Goal: Task Accomplishment & Management: Complete application form

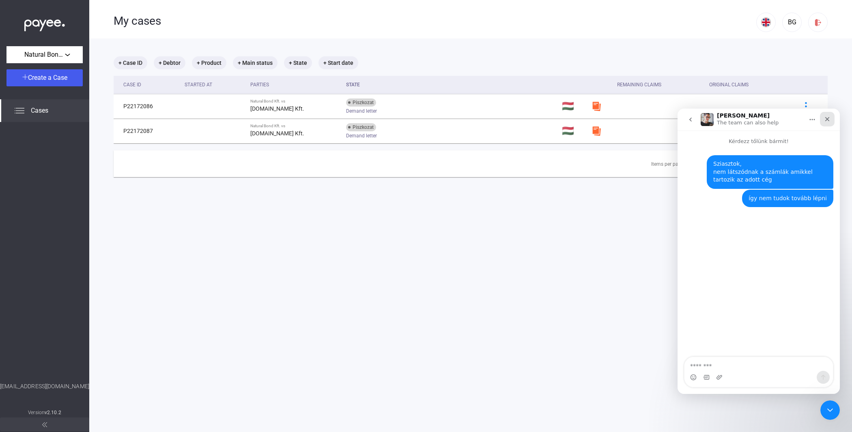
click at [829, 122] on div "Close" at bounding box center [826, 119] width 15 height 15
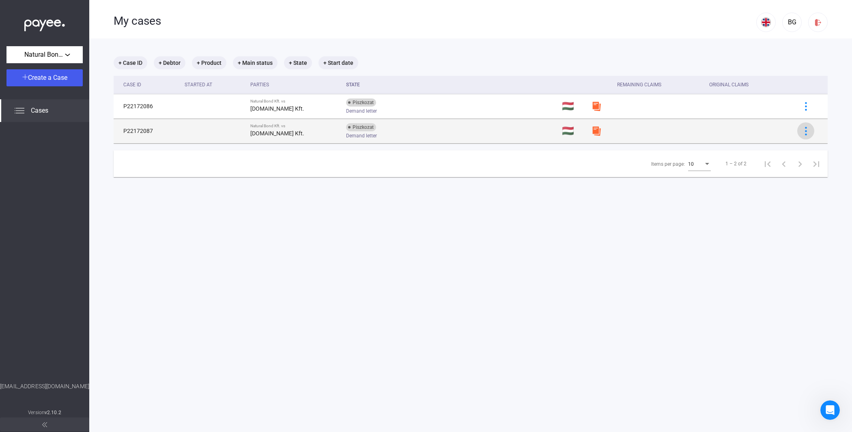
click at [805, 133] on img at bounding box center [805, 131] width 9 height 9
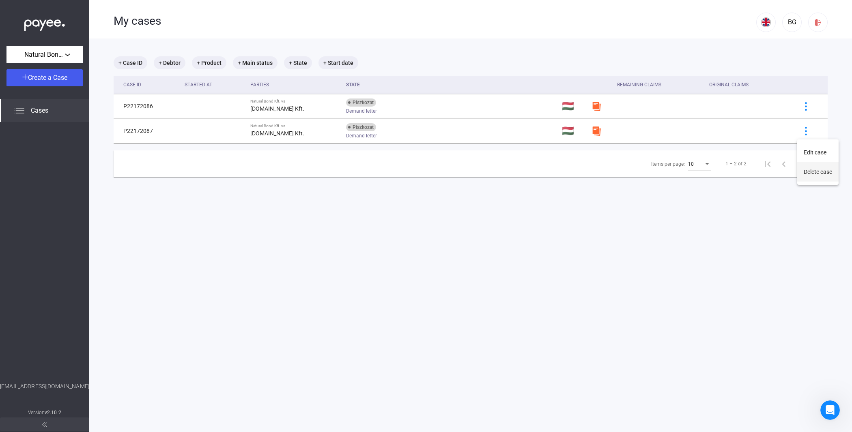
click at [811, 170] on button "Delete case" at bounding box center [817, 171] width 41 height 19
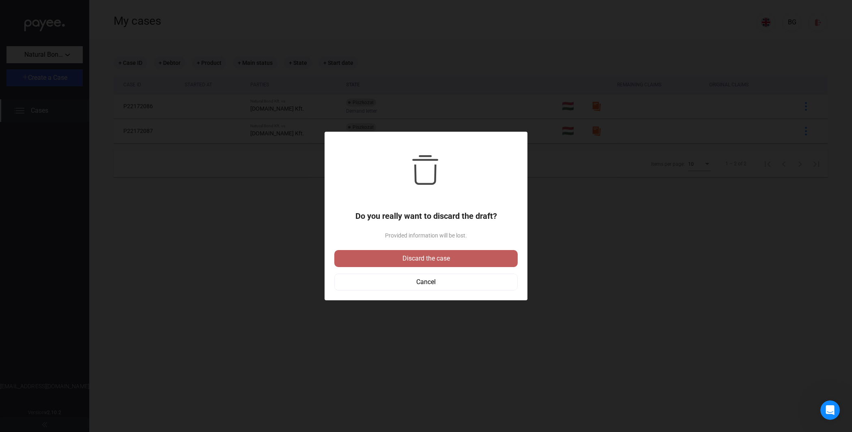
click at [462, 260] on div "Discard the case" at bounding box center [426, 259] width 178 height 10
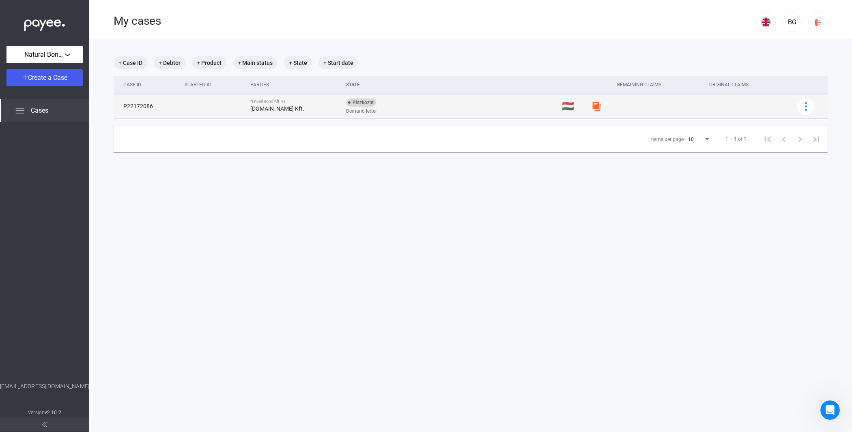
click at [236, 101] on td at bounding box center [214, 106] width 66 height 24
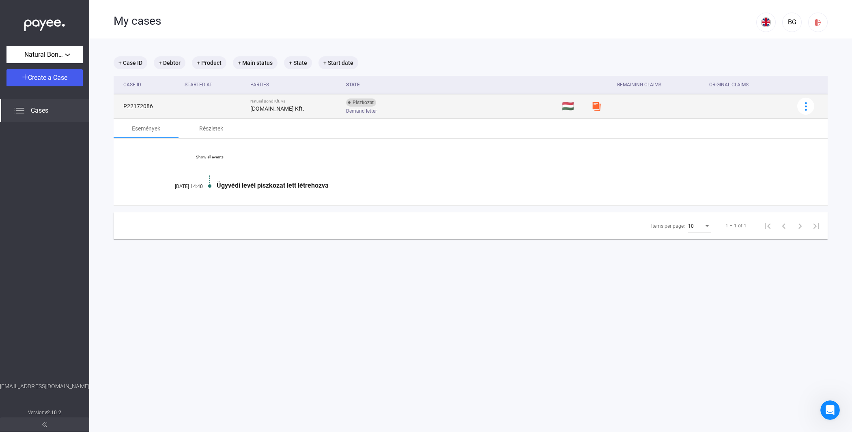
click at [136, 105] on td "P22172086" at bounding box center [148, 106] width 68 height 24
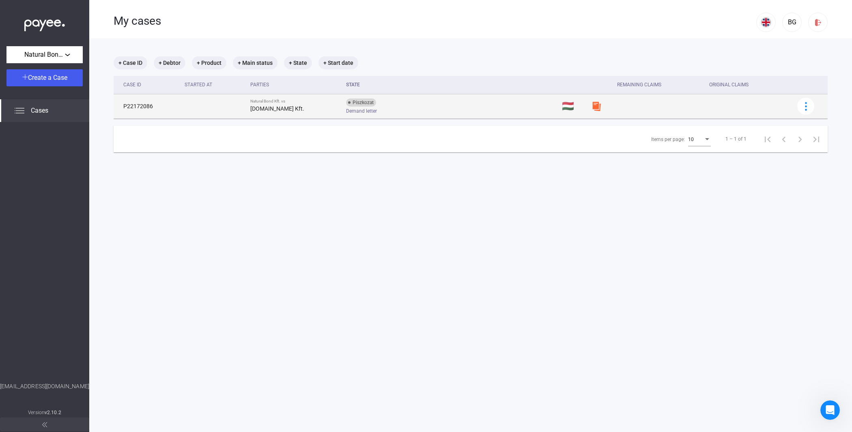
click at [138, 107] on td "P22172086" at bounding box center [148, 106] width 68 height 24
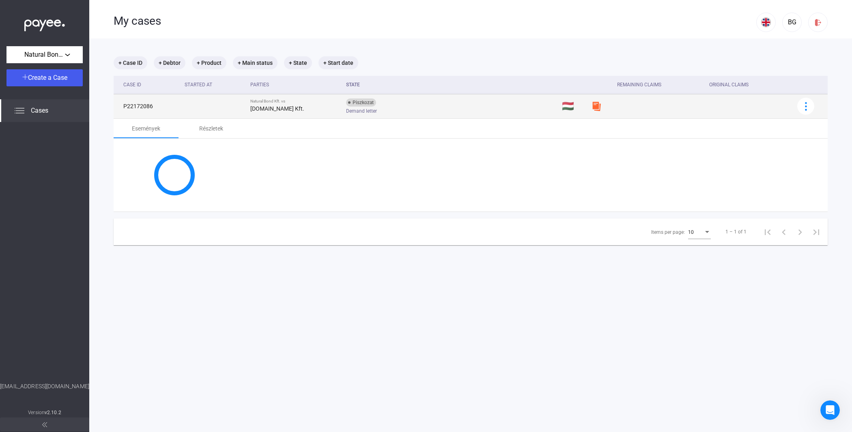
click at [346, 99] on div "Piszkozat" at bounding box center [361, 103] width 30 height 8
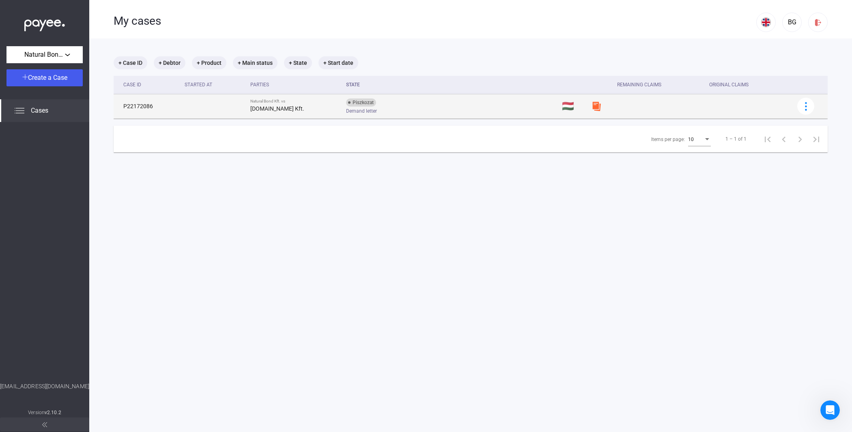
click at [591, 106] on img at bounding box center [596, 106] width 10 height 10
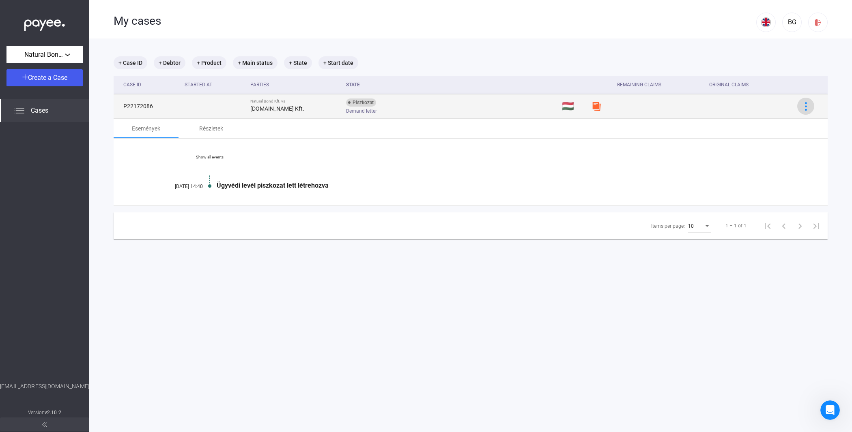
click at [805, 104] on img at bounding box center [805, 106] width 9 height 9
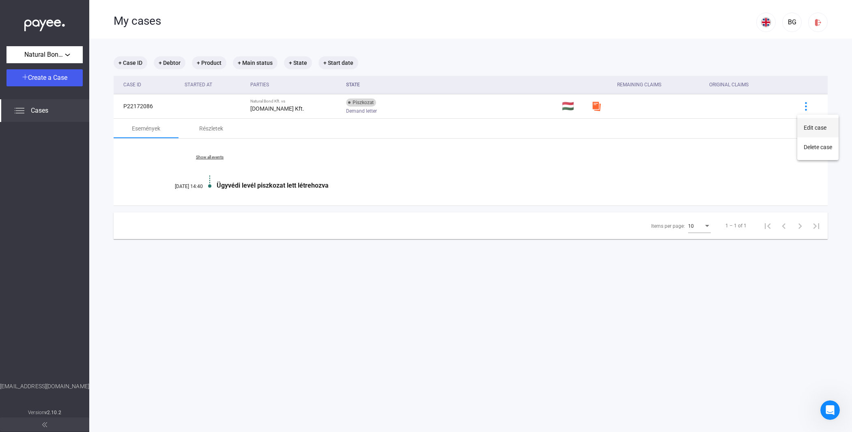
click at [812, 124] on button "Edit case" at bounding box center [817, 127] width 41 height 19
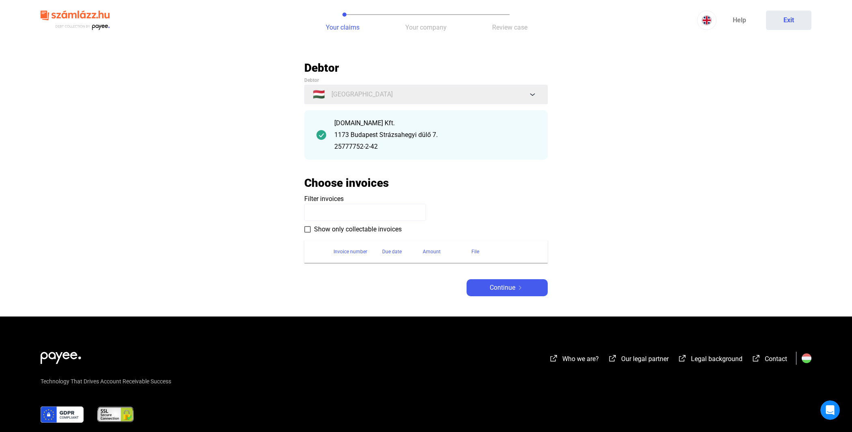
click at [317, 207] on input at bounding box center [365, 212] width 122 height 17
paste input "**********"
type input "**********"
click at [417, 240] on section "Invoice number Due date Amount File" at bounding box center [425, 248] width 243 height 29
click at [508, 284] on span "Continue" at bounding box center [502, 288] width 26 height 10
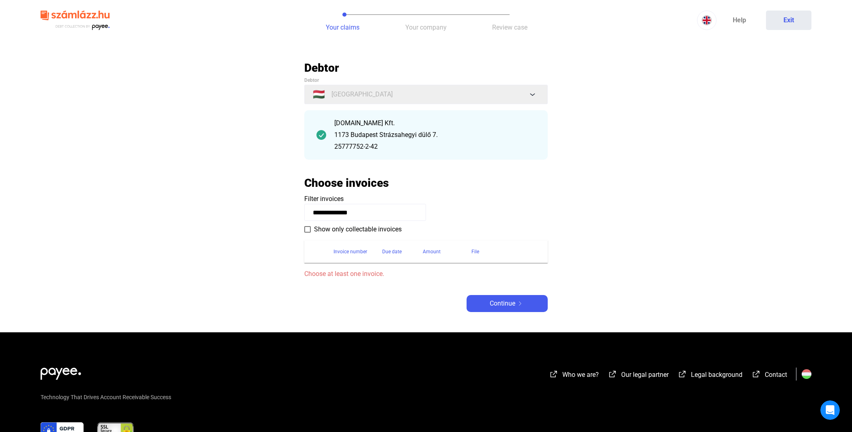
click at [356, 210] on input "**********" at bounding box center [365, 212] width 122 height 17
click at [471, 197] on payee-form-field "Filter invoices" at bounding box center [425, 207] width 243 height 27
